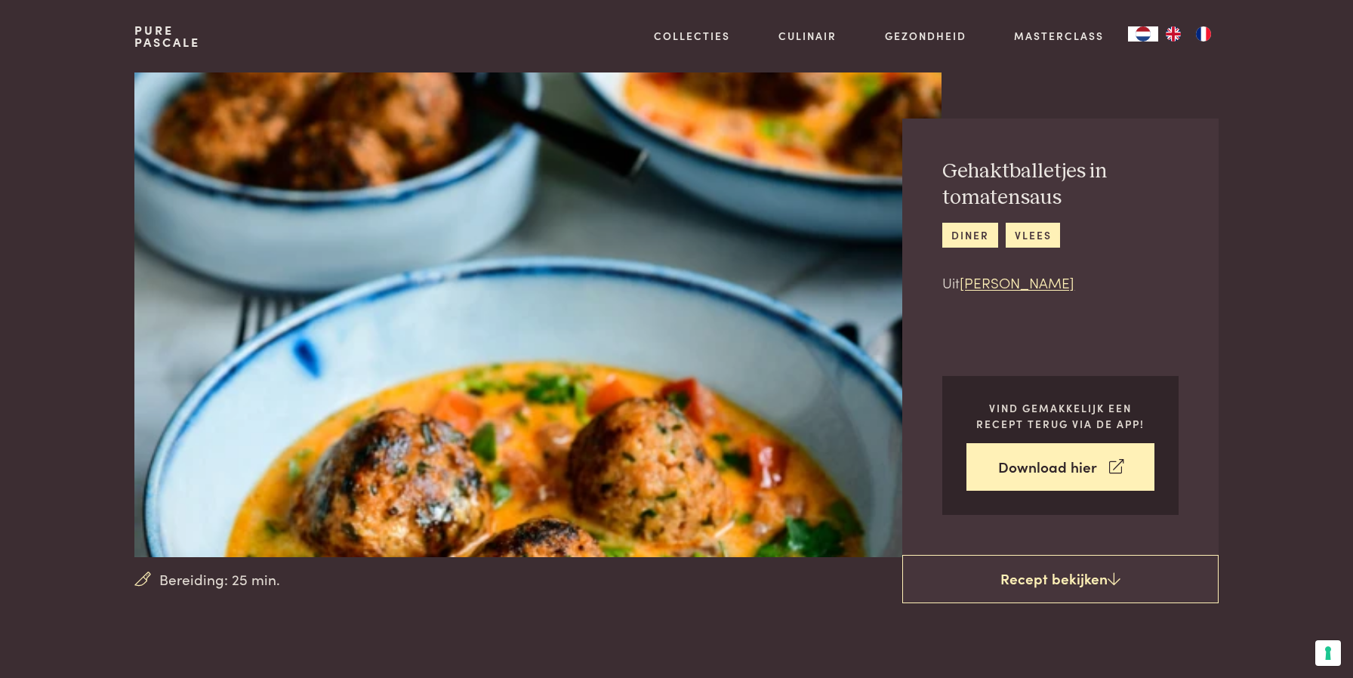
click at [71, 129] on section "Bereiding: 25 min. Gehaktballetjes in tomatensaus diner vlees Uit Chez Pascale …" at bounding box center [676, 314] width 1353 height 485
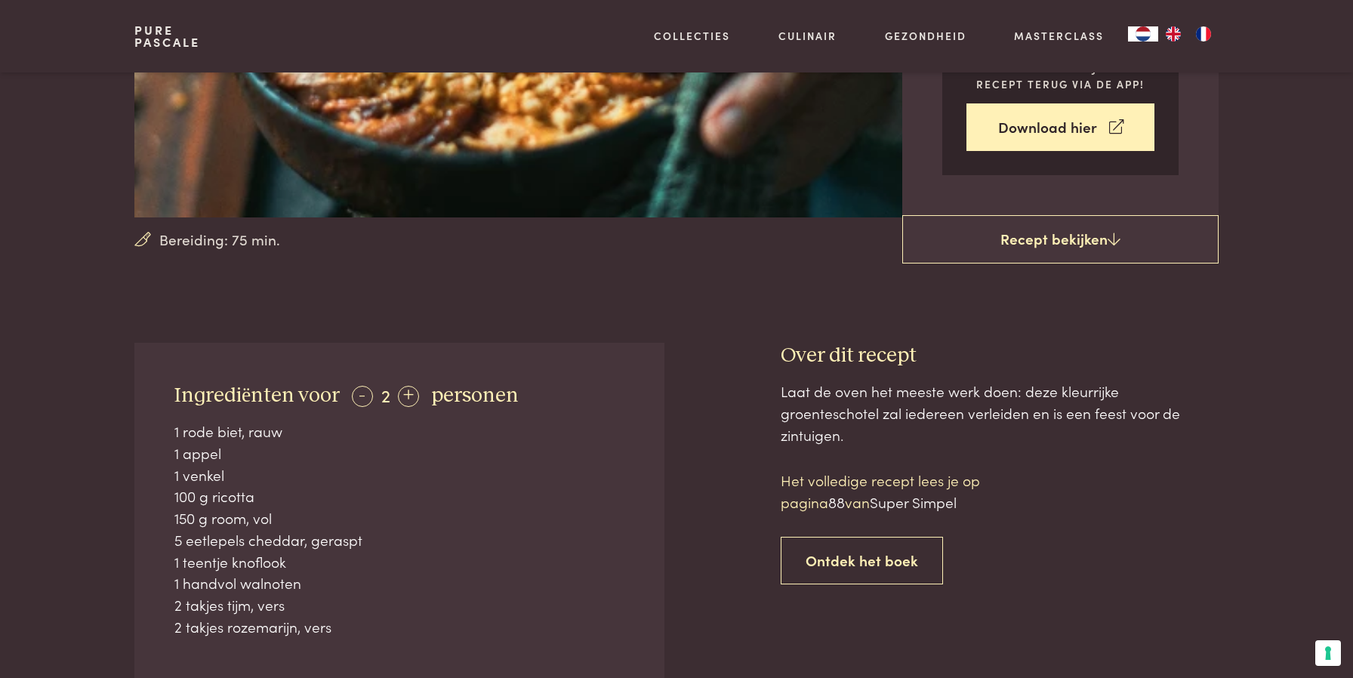
scroll to position [362, 0]
